Goal: Task Accomplishment & Management: Use online tool/utility

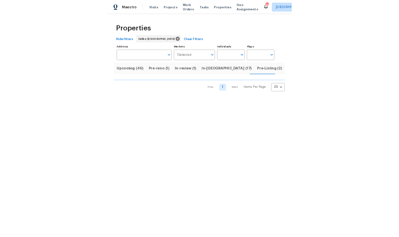
scroll to position [0, 6]
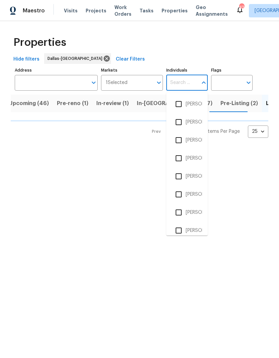
type input "t"
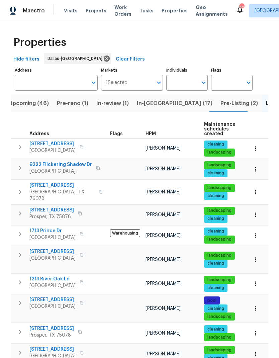
click at [183, 80] on input "Individuals" at bounding box center [181, 83] width 31 height 16
type input "[PERSON_NAME]"
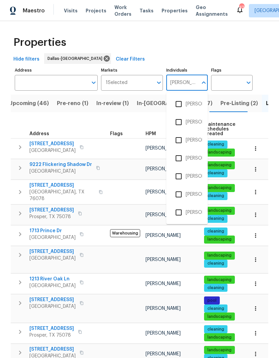
click at [180, 178] on input "checkbox" at bounding box center [178, 176] width 14 height 14
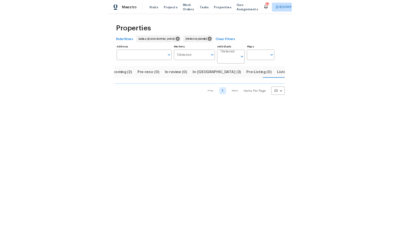
scroll to position [0, 13]
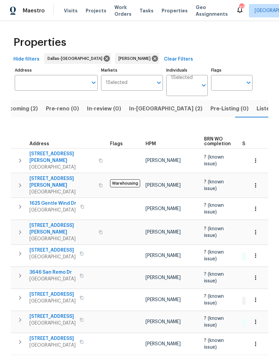
click at [21, 156] on icon "button" at bounding box center [20, 160] width 8 height 8
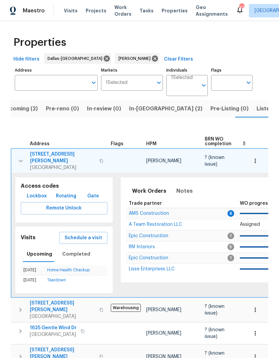
click at [22, 160] on icon "button" at bounding box center [21, 161] width 4 height 2
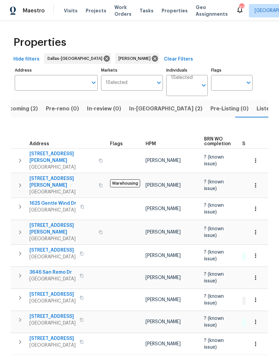
scroll to position [0, 0]
click at [257, 157] on icon "button" at bounding box center [255, 160] width 7 height 7
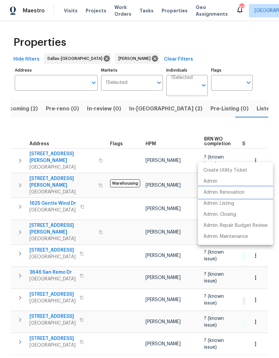
click at [236, 189] on p "Admin: Renovation" at bounding box center [223, 192] width 41 height 7
click at [219, 107] on div at bounding box center [139, 179] width 279 height 358
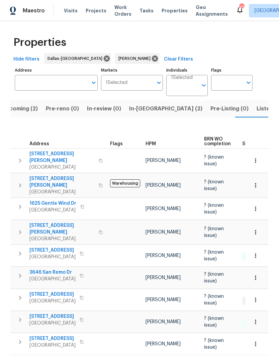
click at [256, 107] on span "Listed (14)" at bounding box center [270, 108] width 28 height 9
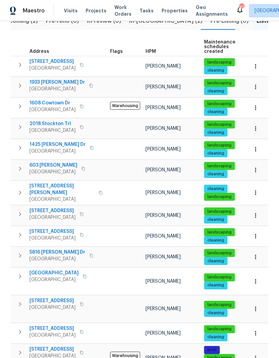
scroll to position [87, 0]
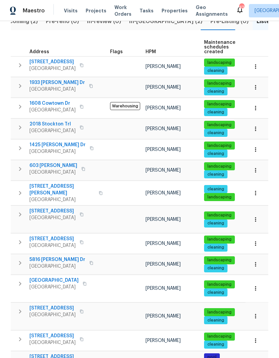
click at [20, 337] on icon "button" at bounding box center [20, 339] width 2 height 4
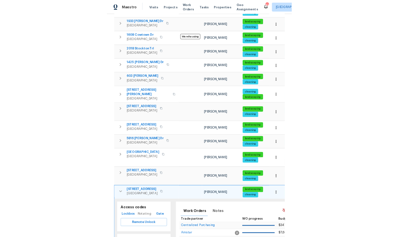
scroll to position [143, 0]
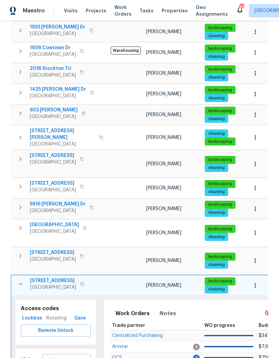
click at [47, 326] on span "Remote Unlock" at bounding box center [55, 330] width 59 height 8
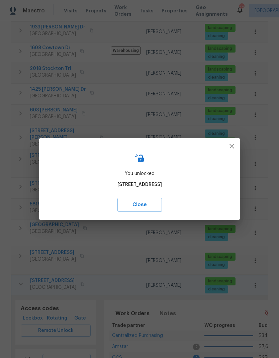
scroll to position [0, 0]
click at [130, 203] on span "Close" at bounding box center [140, 204] width 30 height 9
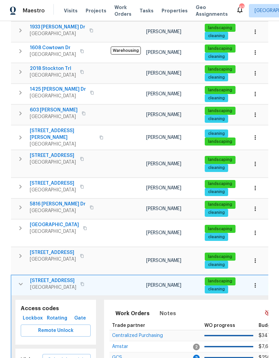
click at [257, 282] on icon "button" at bounding box center [255, 285] width 7 height 7
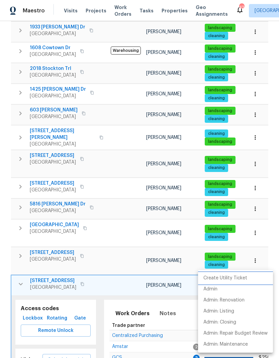
click at [217, 283] on li "Create Utility Ticket" at bounding box center [235, 277] width 75 height 11
click at [217, 288] on p "Admin" at bounding box center [210, 288] width 14 height 7
click at [236, 299] on p "Admin: Renovation" at bounding box center [223, 300] width 41 height 7
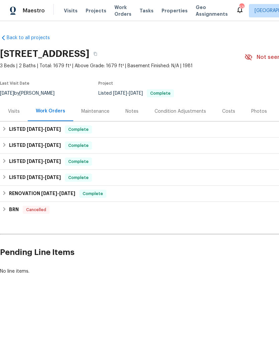
click at [223, 109] on div "Costs" at bounding box center [228, 111] width 13 height 7
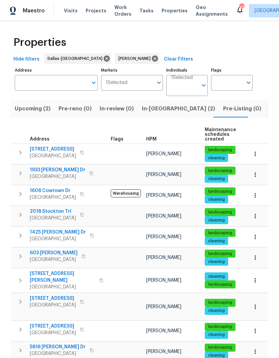
scroll to position [143, 0]
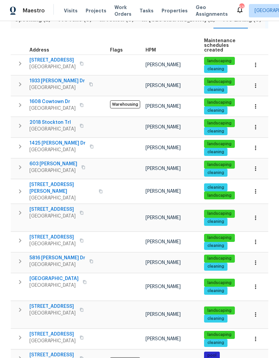
scroll to position [89, 0]
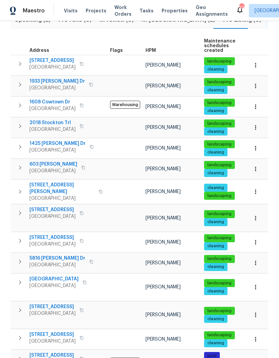
click at [256, 332] on button "button" at bounding box center [255, 339] width 15 height 15
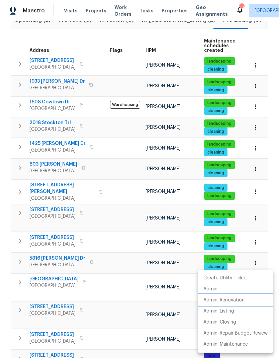
click at [235, 301] on p "Admin: Renovation" at bounding box center [223, 300] width 41 height 7
click at [171, 227] on div at bounding box center [139, 179] width 279 height 358
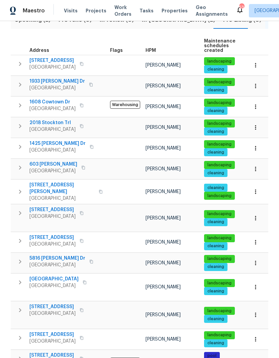
click at [171, 227] on div "Create Utility Ticket Admin Admin: Renovation Admin: Listing Admin: Closing Adm…" at bounding box center [139, 179] width 279 height 358
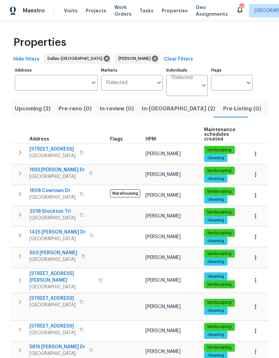
scroll to position [0, 0]
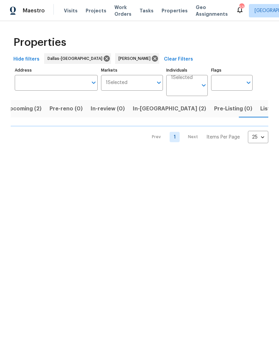
scroll to position [0, 13]
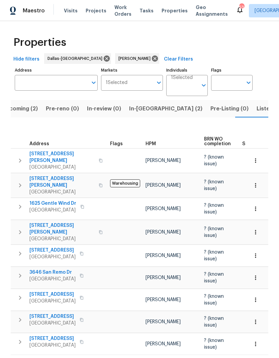
click at [252, 103] on button "Listed (14)" at bounding box center [270, 108] width 36 height 17
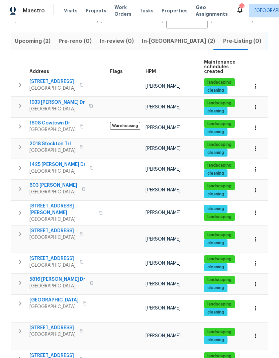
click at [22, 352] on button "button" at bounding box center [19, 358] width 13 height 13
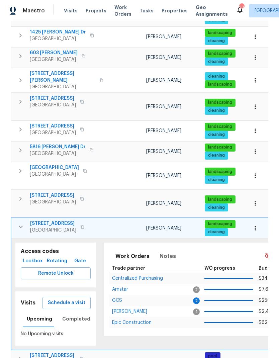
scroll to position [200, 0]
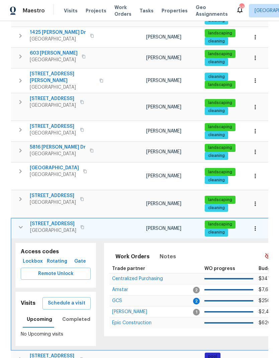
click at [258, 225] on icon "button" at bounding box center [255, 228] width 7 height 7
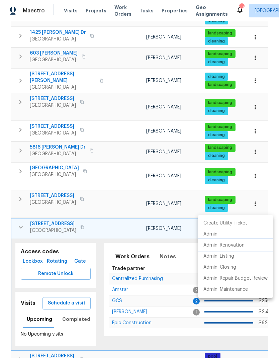
click at [239, 245] on p "Admin: Renovation" at bounding box center [223, 245] width 41 height 7
click at [27, 216] on div at bounding box center [139, 179] width 279 height 358
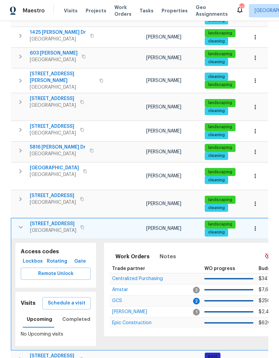
click at [68, 299] on span "Schedule a visit" at bounding box center [66, 303] width 37 height 8
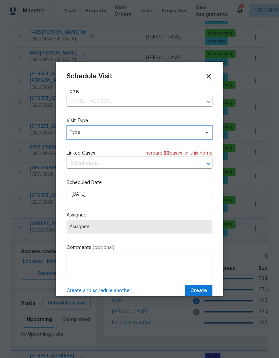
click at [155, 130] on span "Type" at bounding box center [135, 132] width 130 height 7
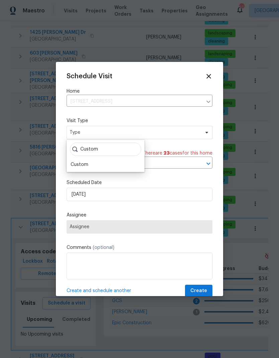
type input "Custom"
click at [81, 163] on div "Custom" at bounding box center [80, 164] width 18 height 7
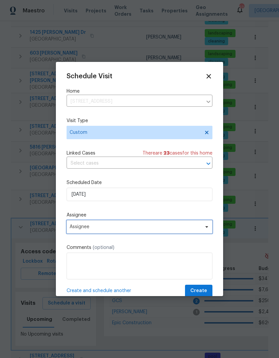
click at [81, 226] on span "Assignee" at bounding box center [135, 226] width 131 height 5
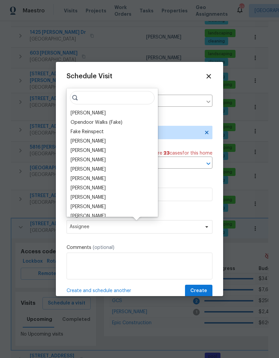
click at [83, 110] on div "[PERSON_NAME]" at bounding box center [88, 113] width 35 height 7
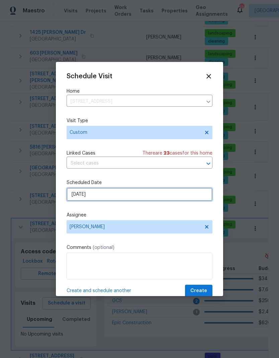
click at [175, 195] on input "8/26/2025" at bounding box center [140, 194] width 146 height 13
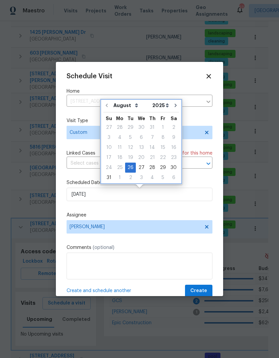
click at [175, 105] on icon "Go to next month" at bounding box center [176, 105] width 2 height 3
type input "9/26/2025"
select select "8"
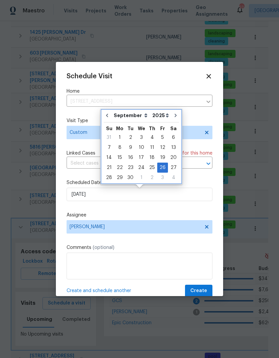
click at [107, 115] on icon "Go to previous month" at bounding box center [107, 115] width 2 height 3
type input "8/26/2025"
select select "7"
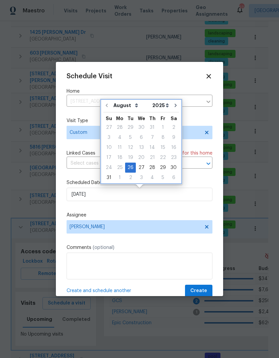
click at [173, 106] on icon "Go to next month" at bounding box center [175, 105] width 5 height 5
type input "9/26/2025"
select select "8"
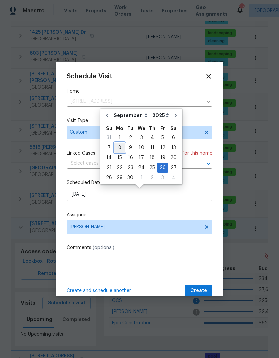
click at [119, 146] on div "8" at bounding box center [119, 147] width 11 height 9
type input "9/8/2025"
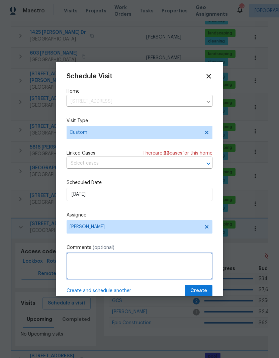
click at [169, 269] on textarea at bounding box center [140, 265] width 146 height 27
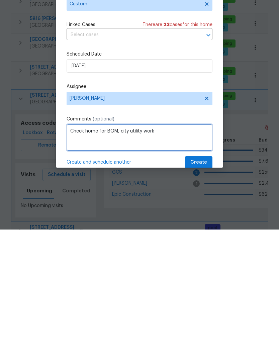
type textarea "Check home for BOM, city utility work"
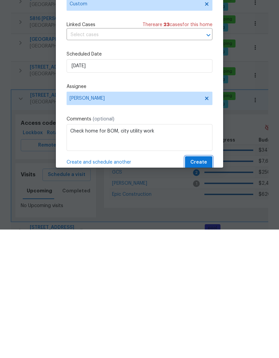
click at [199, 286] on span "Create" at bounding box center [198, 290] width 17 height 8
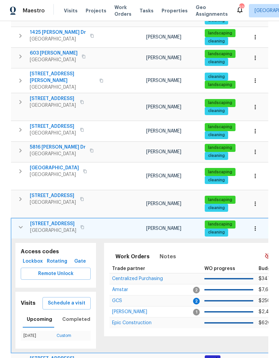
click at [16, 220] on button "button" at bounding box center [20, 226] width 13 height 13
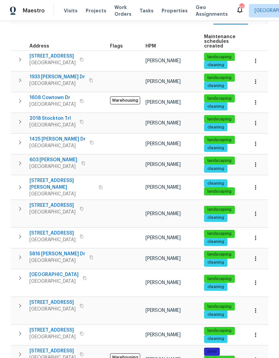
scroll to position [89, 0]
